Goal: Task Accomplishment & Management: Use online tool/utility

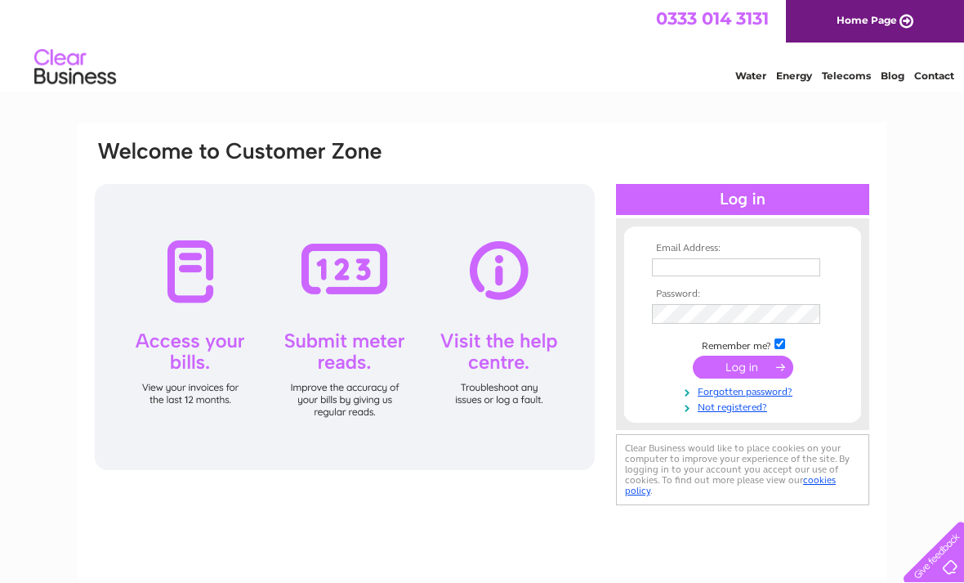
click at [729, 270] on input "text" at bounding box center [736, 267] width 168 height 18
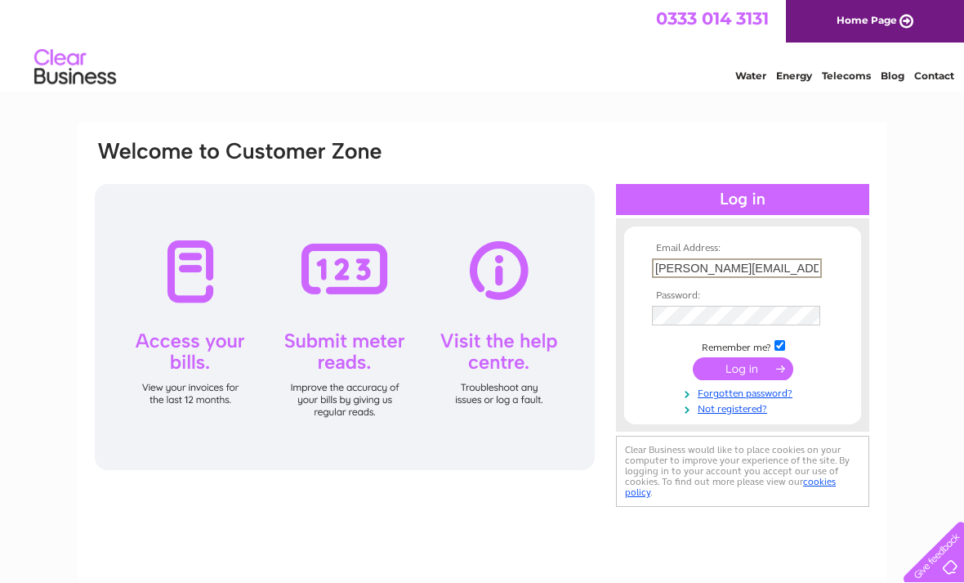
type input "[PERSON_NAME][EMAIL_ADDRESS][DOMAIN_NAME]"
click at [753, 369] on input "submit" at bounding box center [743, 368] width 100 height 23
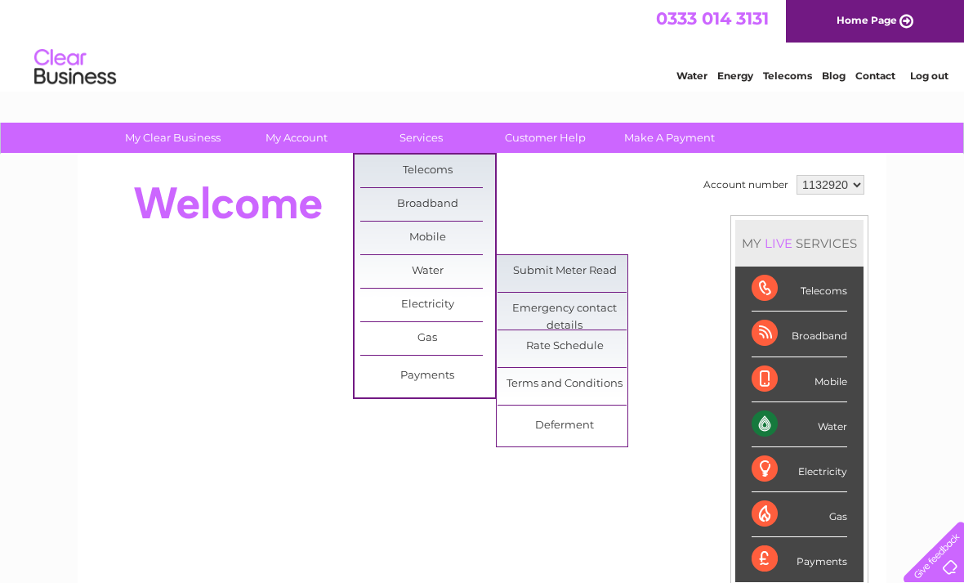
click at [585, 270] on link "Submit Meter Read" at bounding box center [565, 271] width 135 height 33
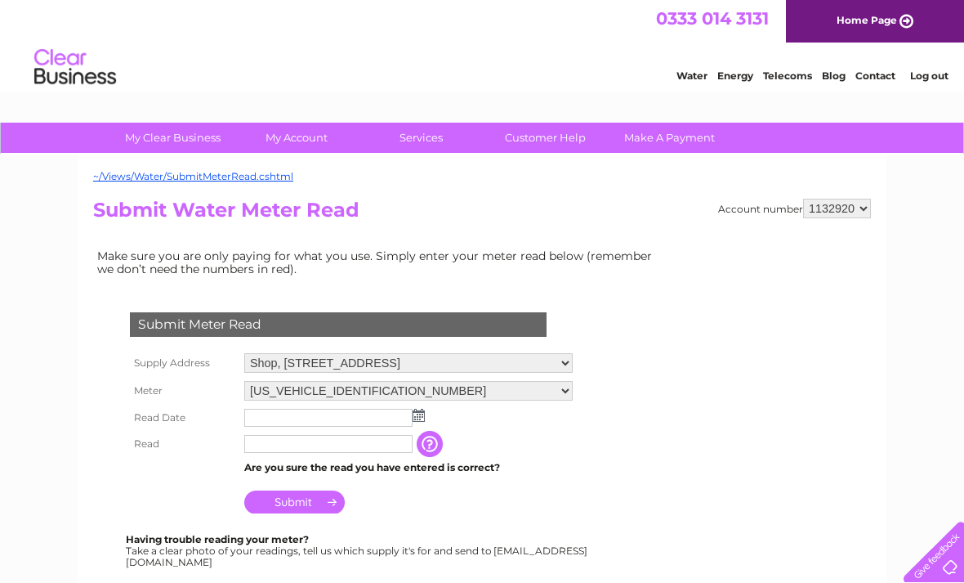
click at [416, 422] on img at bounding box center [419, 415] width 12 height 13
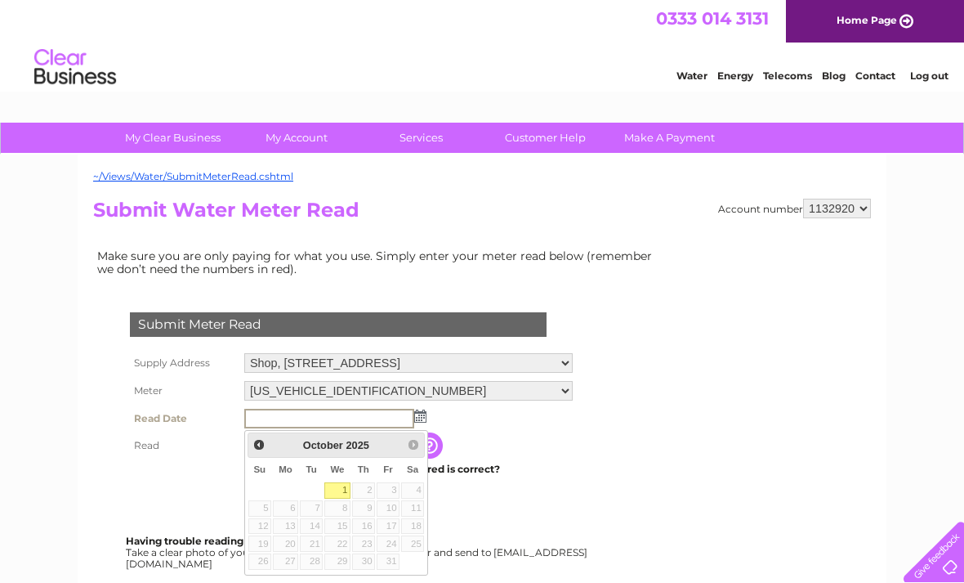
click at [337, 495] on link "1" at bounding box center [337, 490] width 26 height 16
type input "2025/10/01"
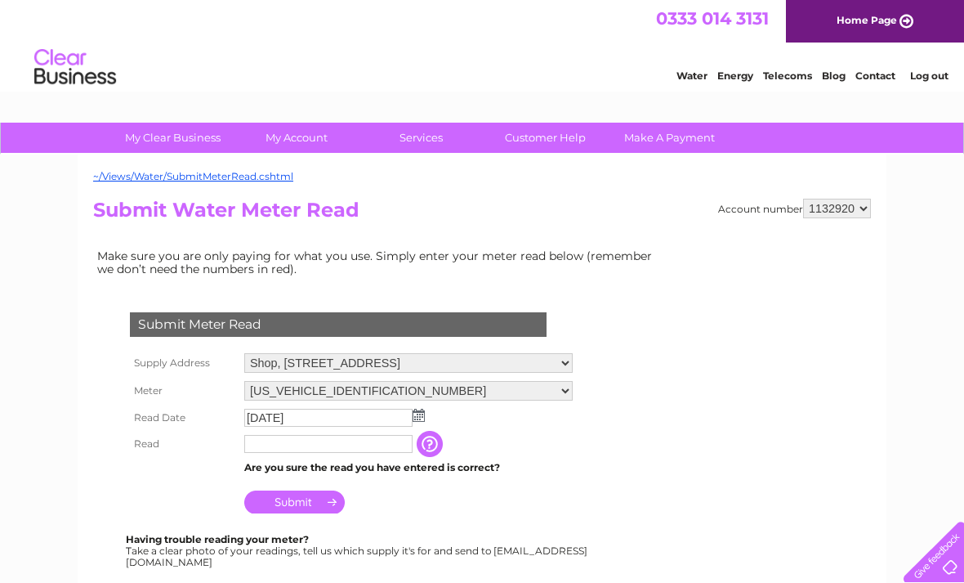
click at [326, 448] on input "text" at bounding box center [328, 444] width 168 height 18
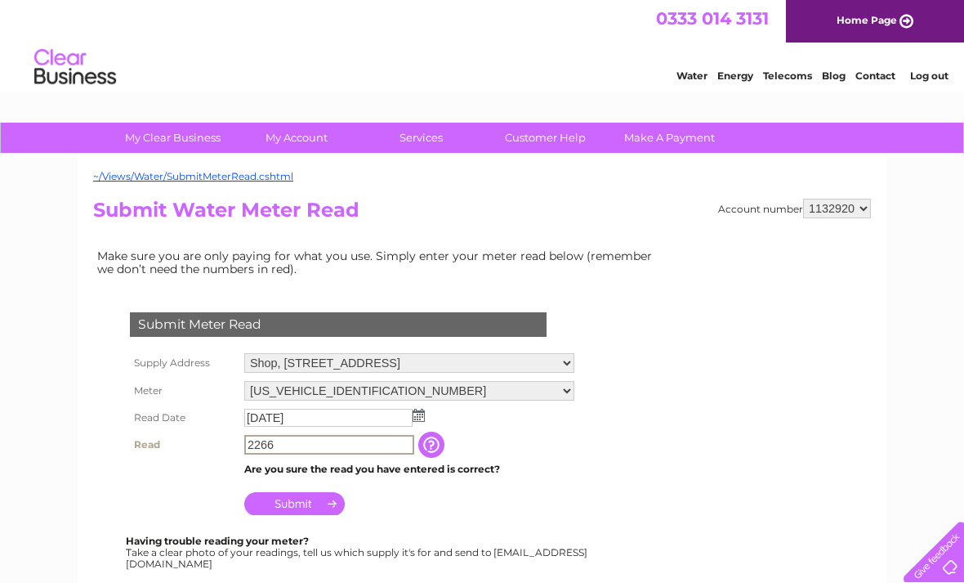
type input "2266"
click at [313, 509] on input "Submit" at bounding box center [294, 503] width 100 height 23
